Goal: Task Accomplishment & Management: Manage account settings

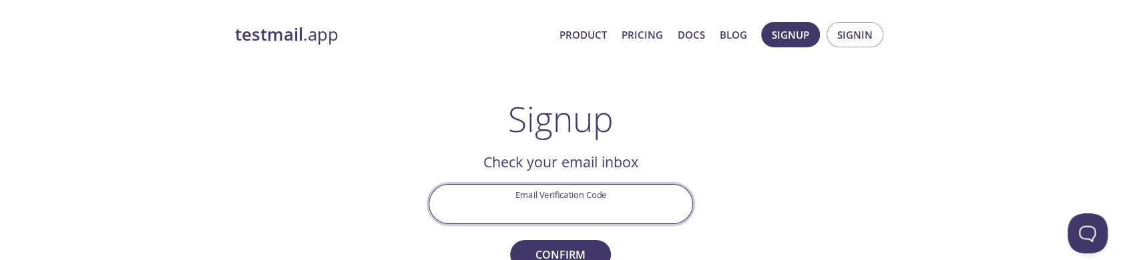
paste input "6YWEJZF"
type input "6YWEJZF"
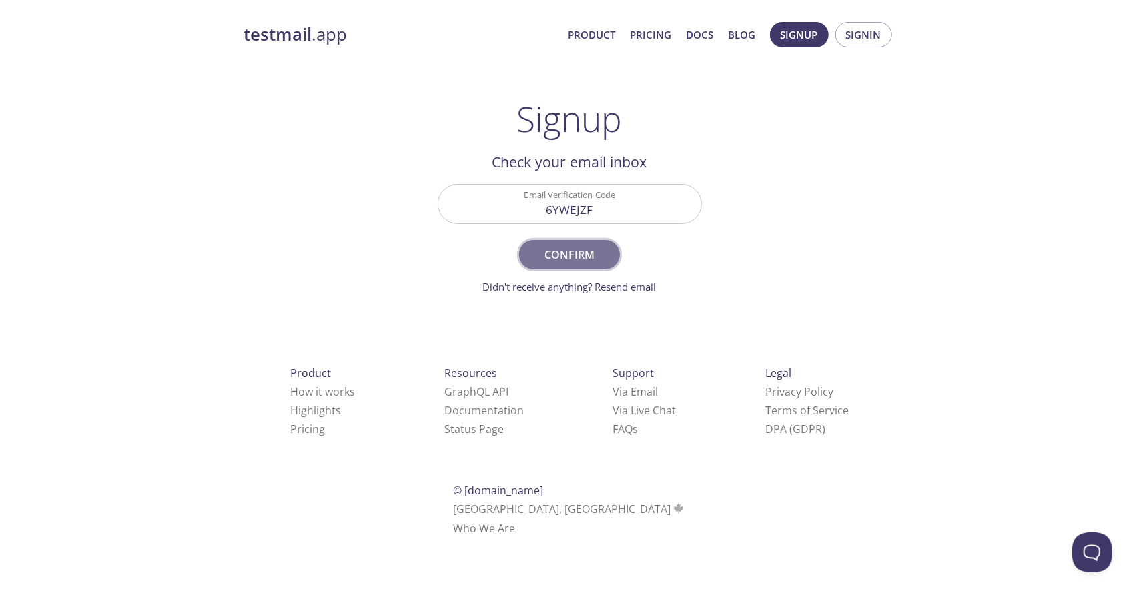
click at [577, 264] on button "Confirm" at bounding box center [569, 254] width 100 height 29
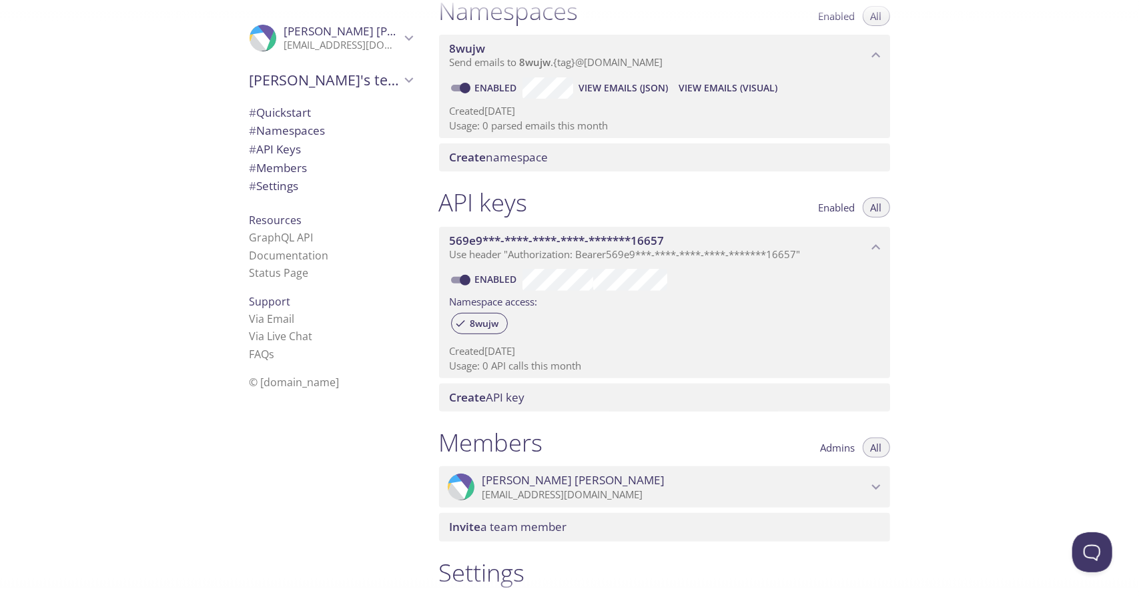
scroll to position [170, 0]
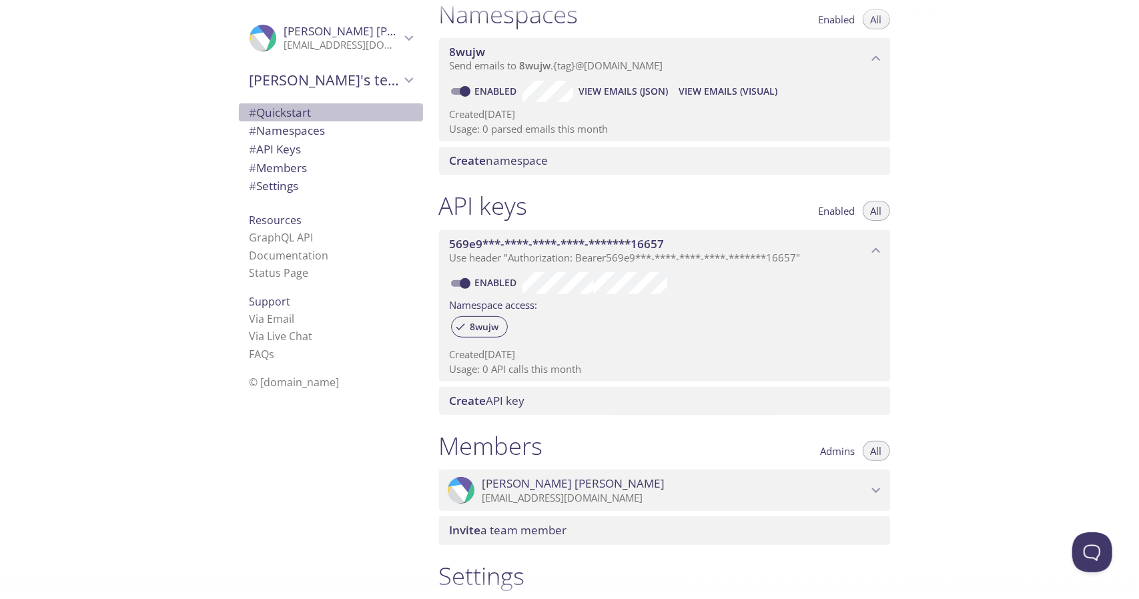
click at [250, 110] on span "#" at bounding box center [253, 112] width 7 height 15
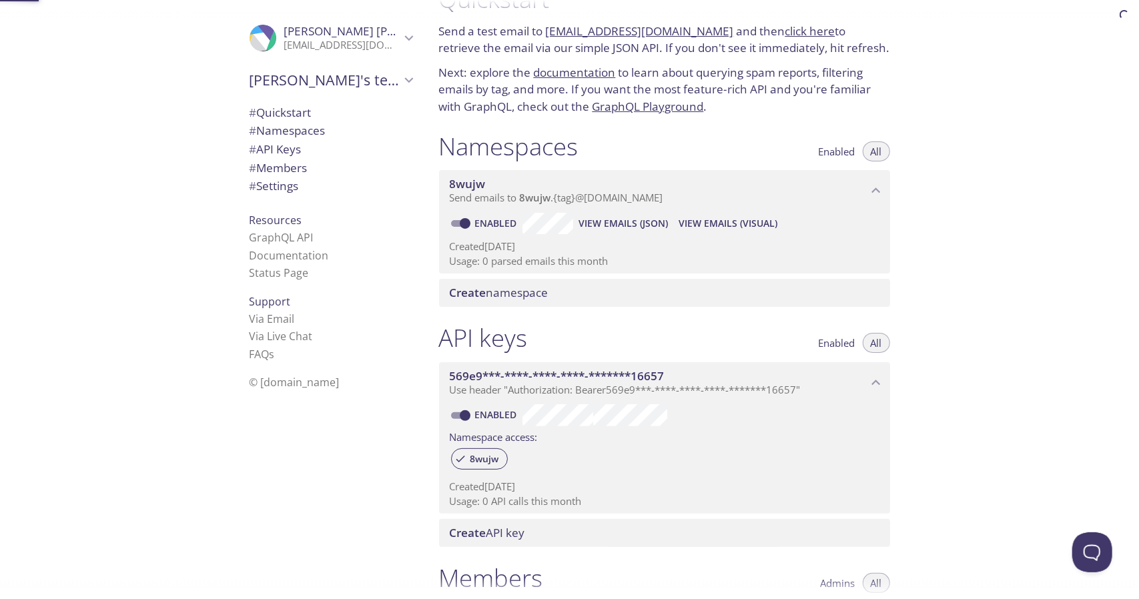
scroll to position [21, 0]
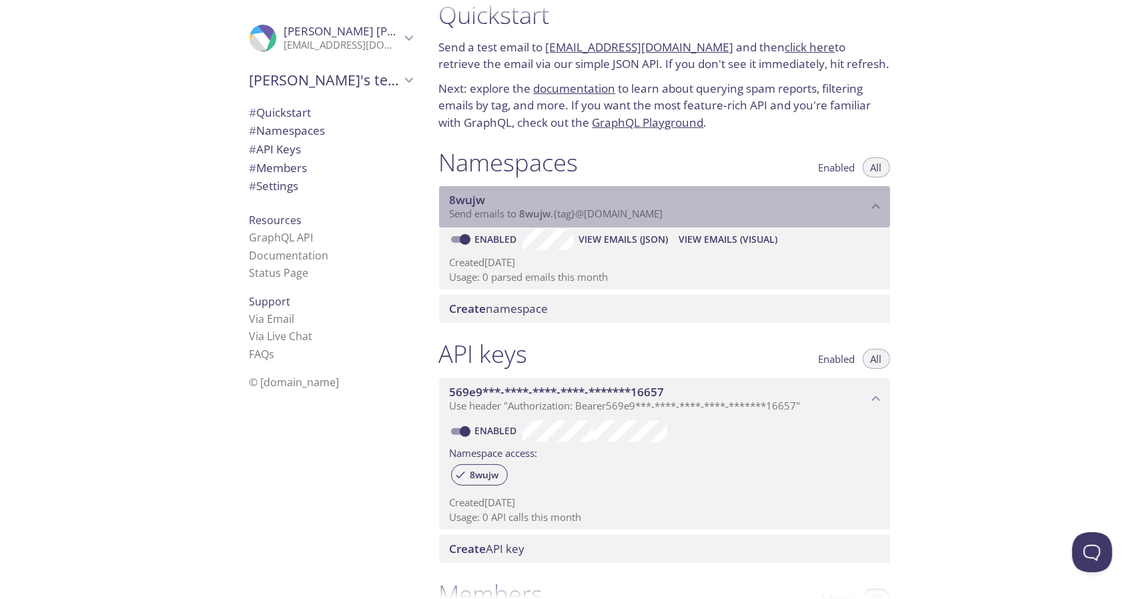
click at [577, 208] on span "Send emails to 8wujw . {tag} @[DOMAIN_NAME]" at bounding box center [557, 213] width 214 height 13
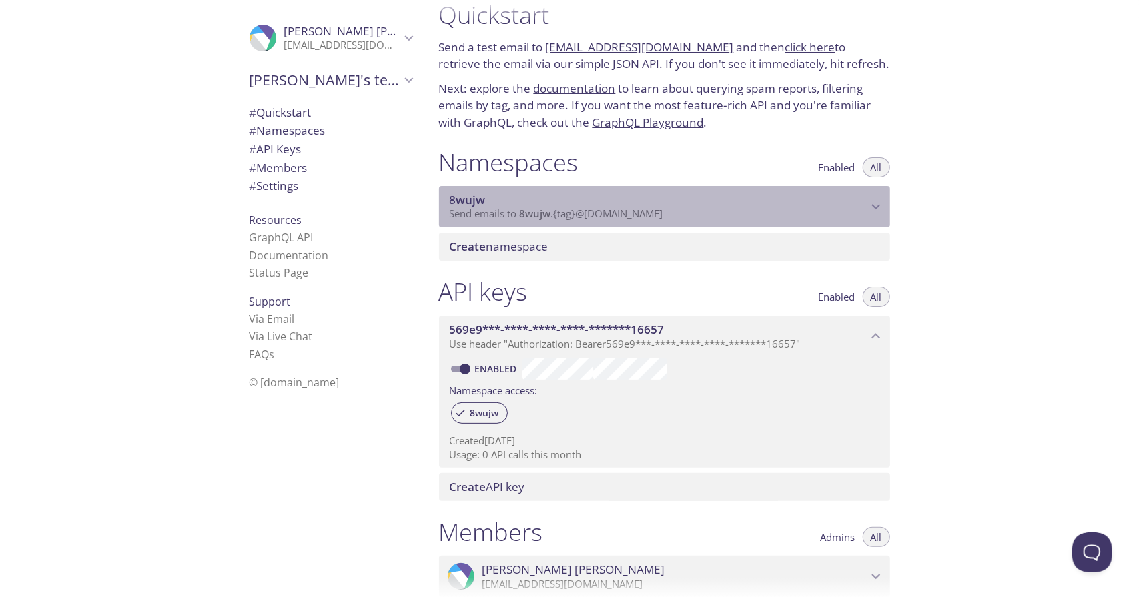
click at [577, 208] on span "Send emails to 8wujw . {tag} @[DOMAIN_NAME]" at bounding box center [557, 213] width 214 height 13
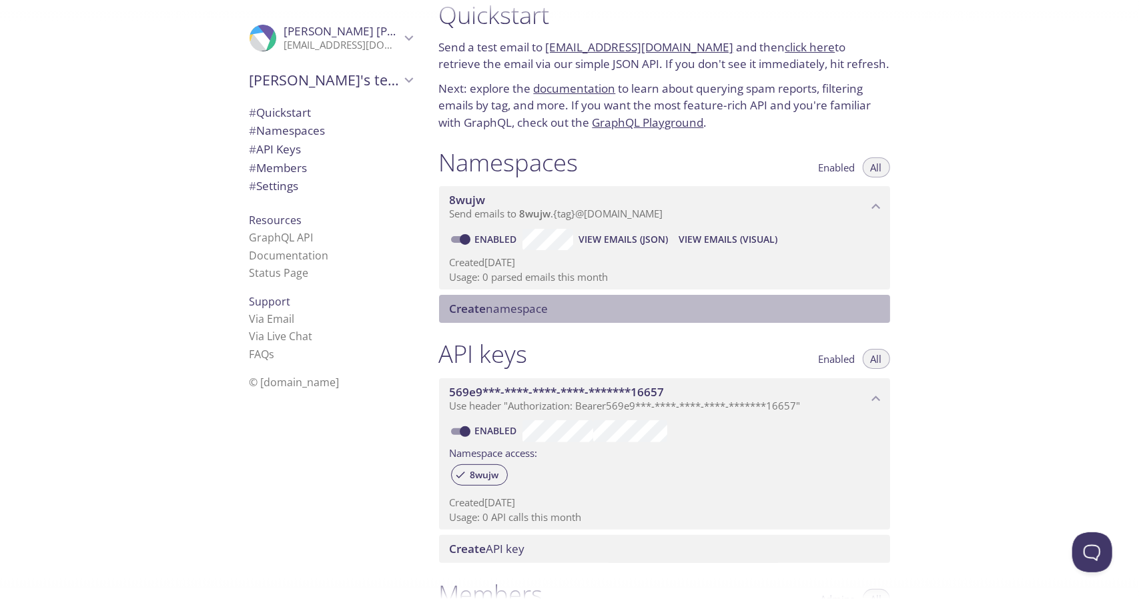
click at [573, 306] on span "Create namespace" at bounding box center [667, 309] width 435 height 15
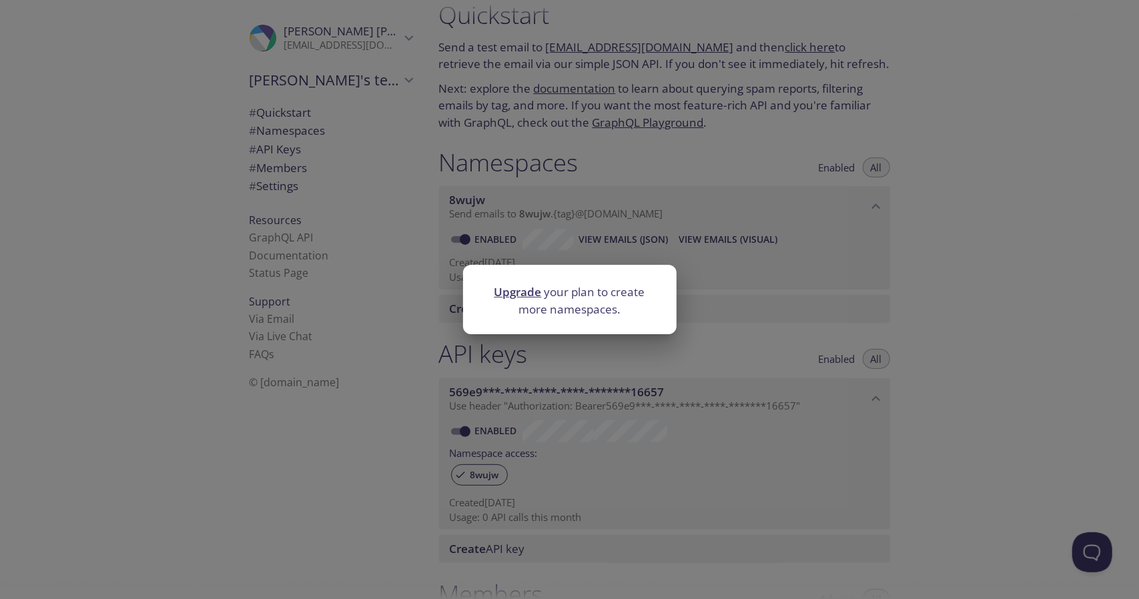
click at [685, 339] on div "Upgrade your plan to create more namespaces." at bounding box center [569, 299] width 1139 height 599
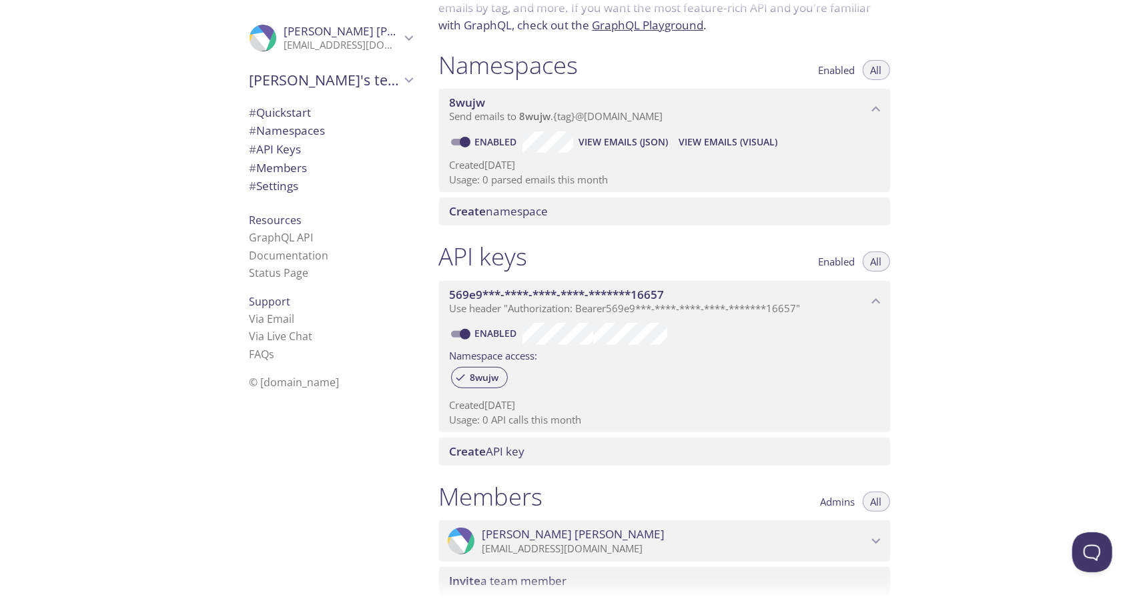
scroll to position [98, 0]
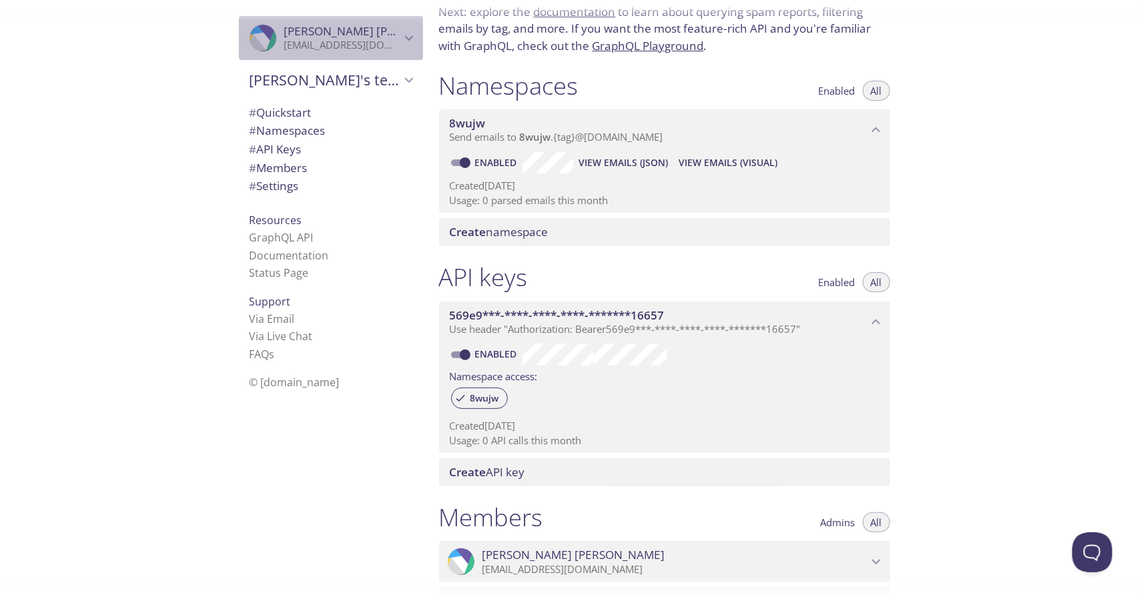
click at [315, 31] on span "[PERSON_NAME]" at bounding box center [375, 30] width 183 height 15
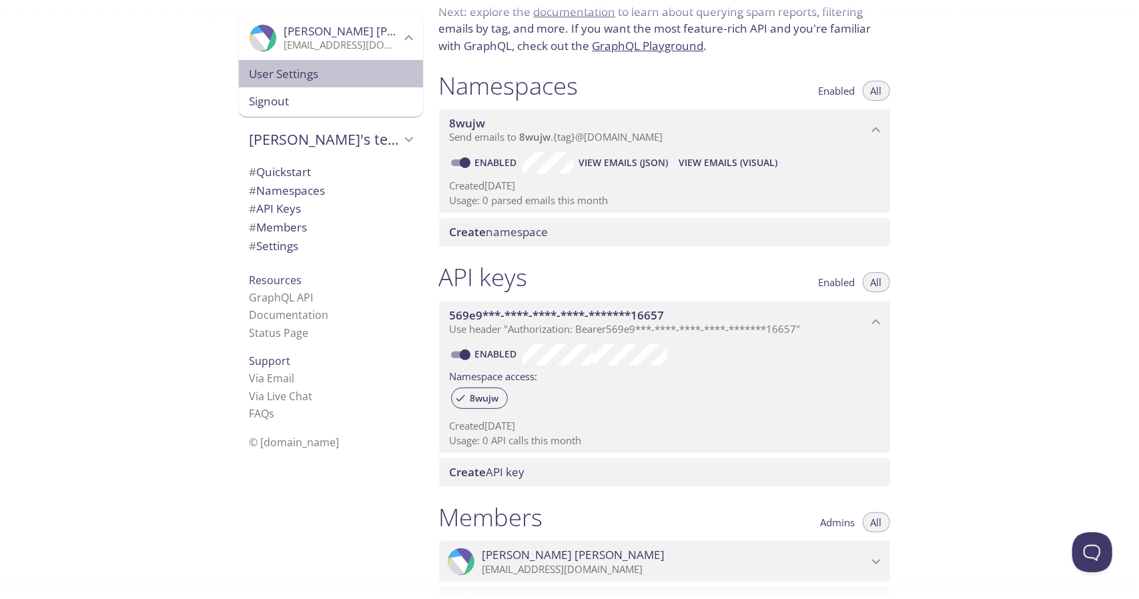
click at [271, 81] on span "User Settings" at bounding box center [331, 73] width 163 height 17
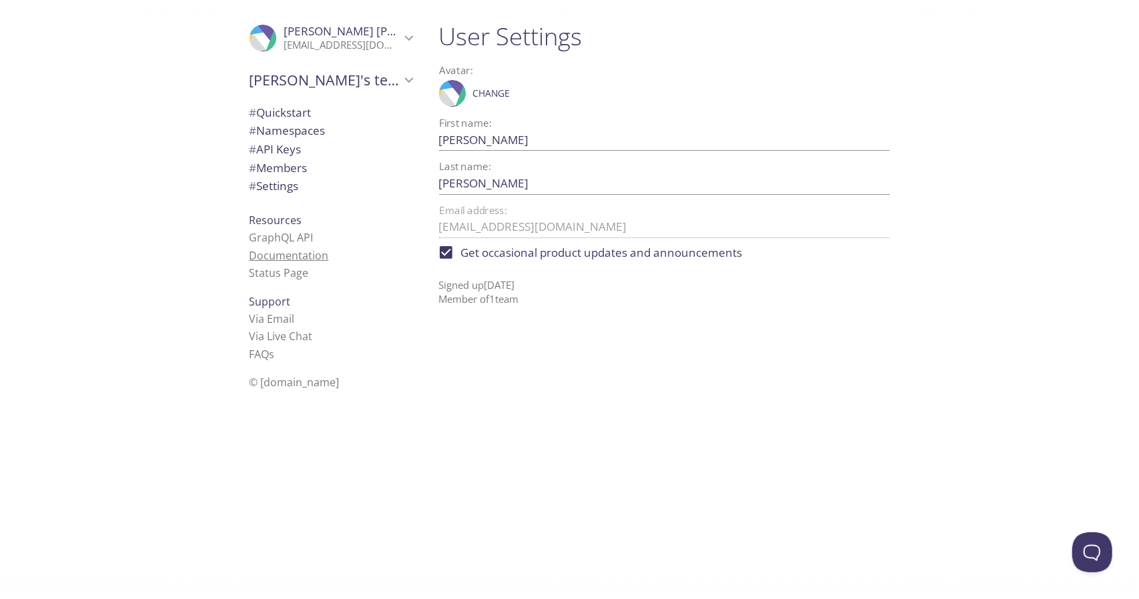
click at [294, 253] on link "Documentation" at bounding box center [289, 255] width 79 height 15
click at [370, 87] on span "[PERSON_NAME]'s team" at bounding box center [325, 80] width 151 height 19
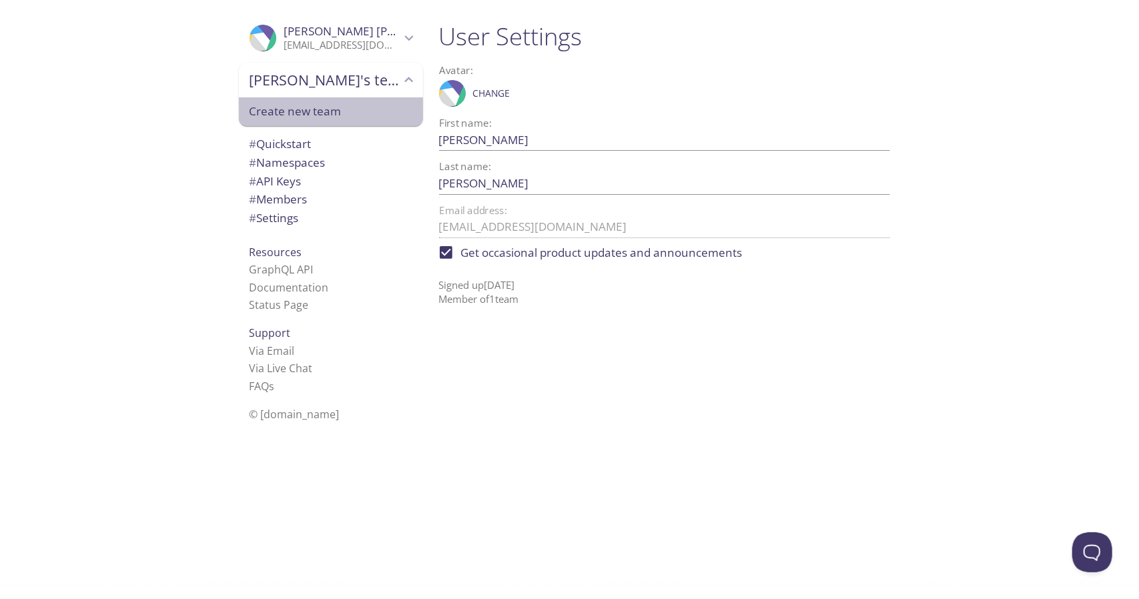
click at [274, 107] on span "Create new team" at bounding box center [331, 111] width 163 height 17
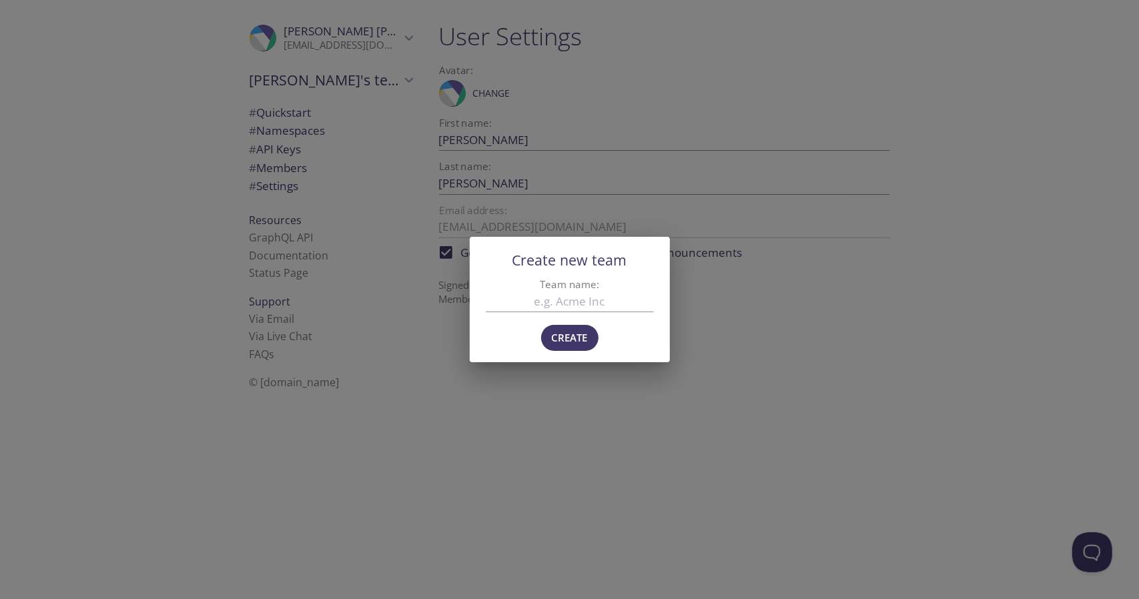
click at [687, 268] on div "Create new team Team name: Create" at bounding box center [569, 299] width 1139 height 599
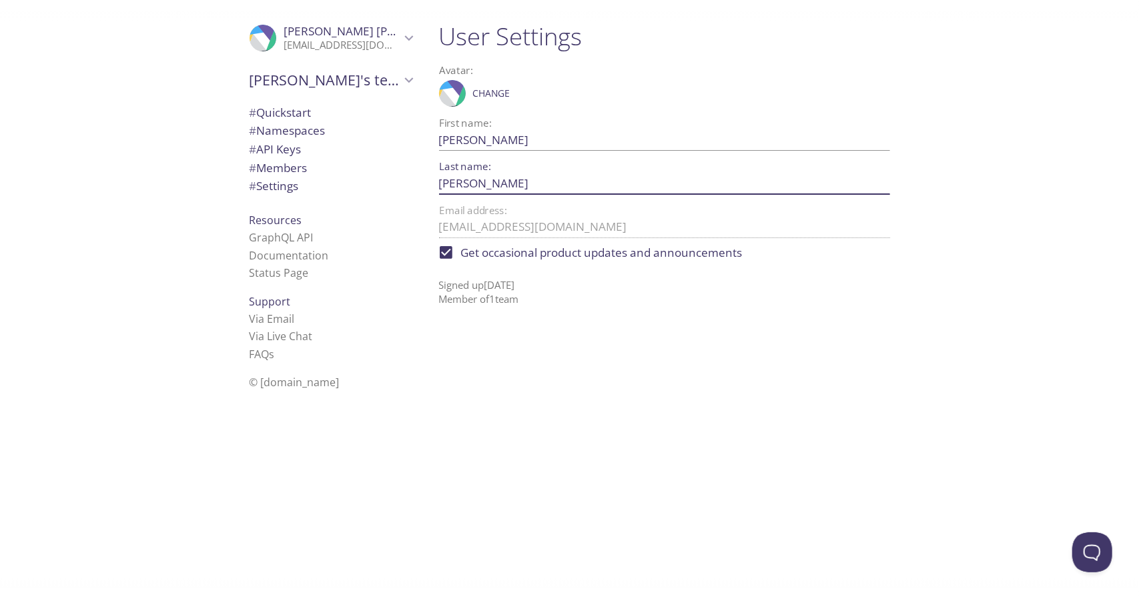
click at [547, 178] on input "[PERSON_NAME]" at bounding box center [643, 183] width 408 height 22
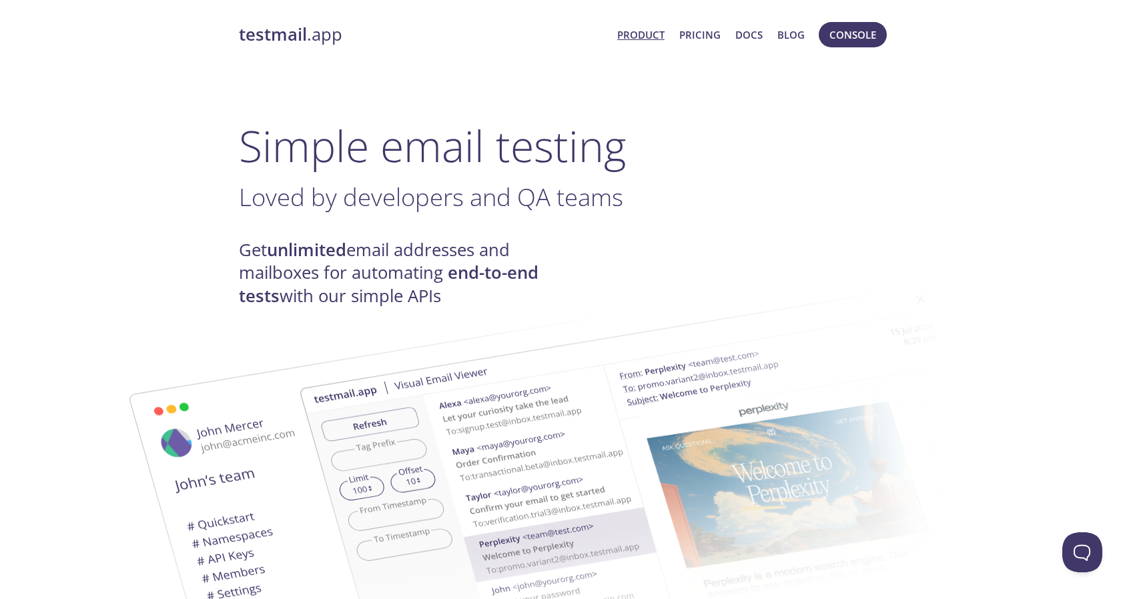
scroll to position [3, 0]
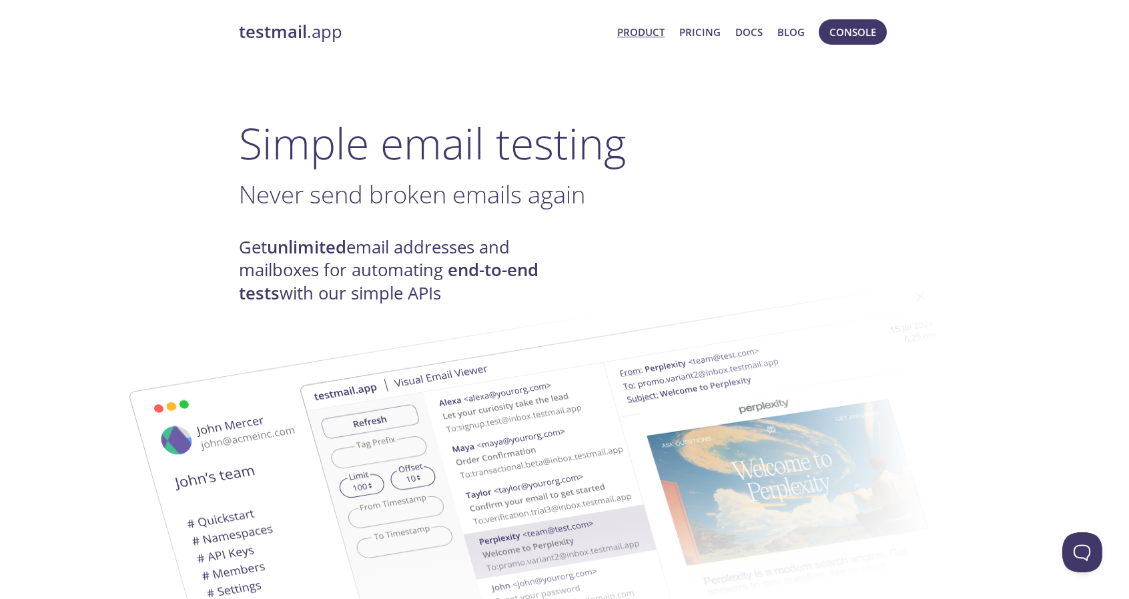
click at [647, 30] on link "Product" at bounding box center [640, 31] width 47 height 17
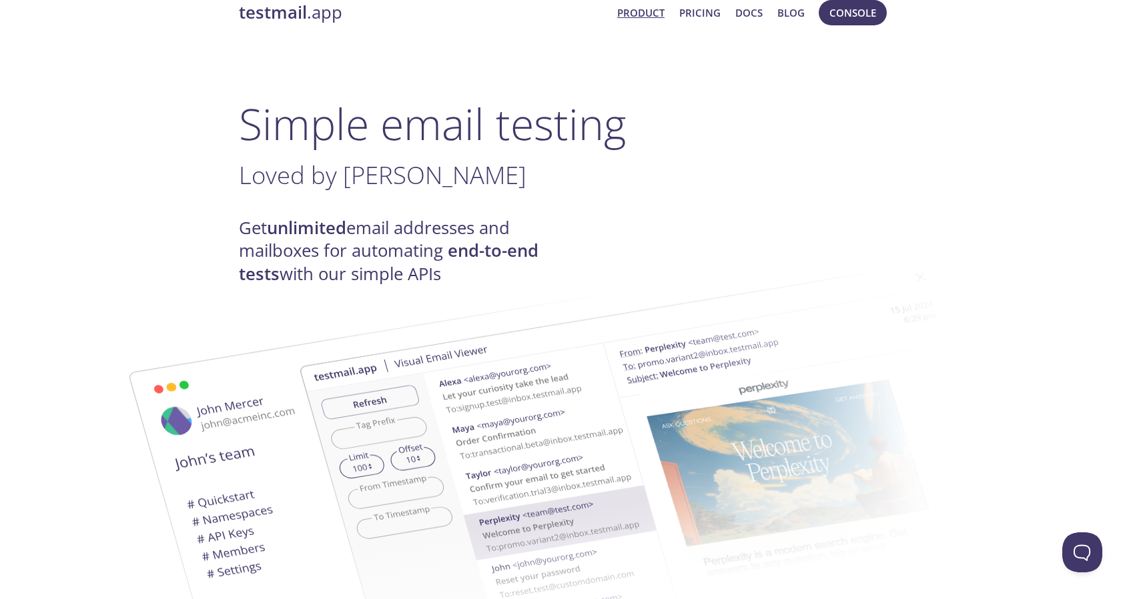
scroll to position [21, 0]
click at [855, 14] on span "Console" at bounding box center [853, 13] width 47 height 17
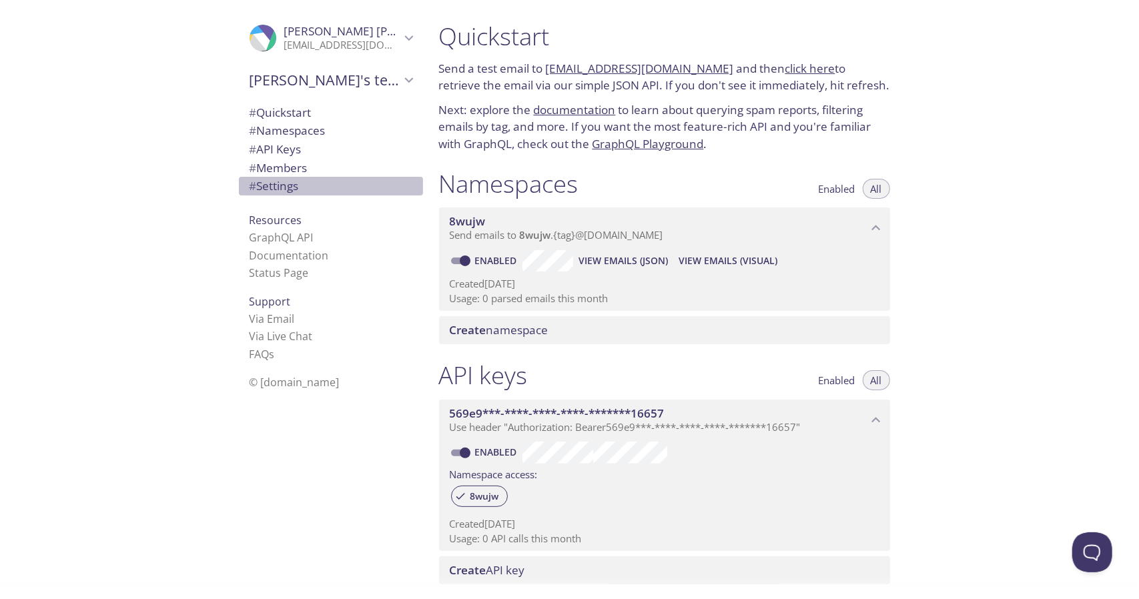
click at [304, 186] on span "# Settings" at bounding box center [331, 186] width 163 height 17
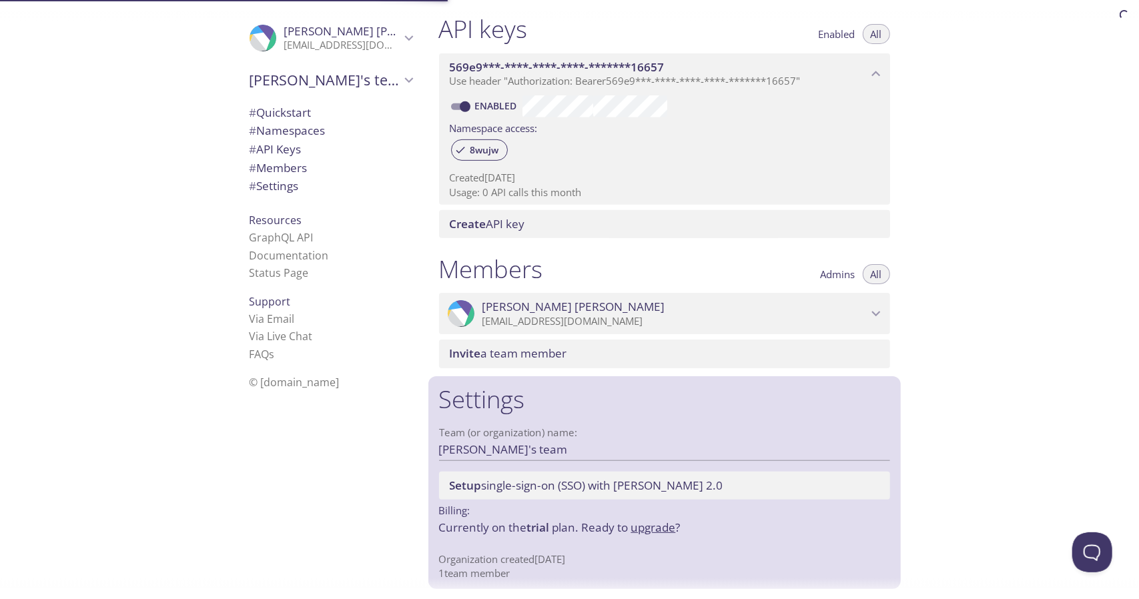
scroll to position [350, 0]
